Goal: Navigation & Orientation: Find specific page/section

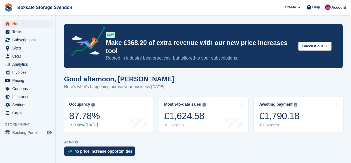
click at [33, 23] on span "Home" at bounding box center [28, 24] width 33 height 8
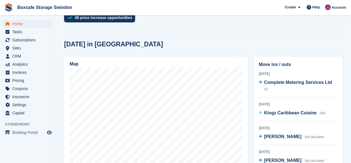
scroll to position [134, 0]
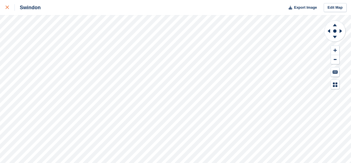
click at [7, 5] on div at bounding box center [10, 7] width 9 height 7
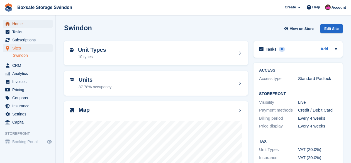
click at [18, 26] on span "Home" at bounding box center [28, 24] width 33 height 8
